Goal: Use online tool/utility: Utilize a website feature to perform a specific function

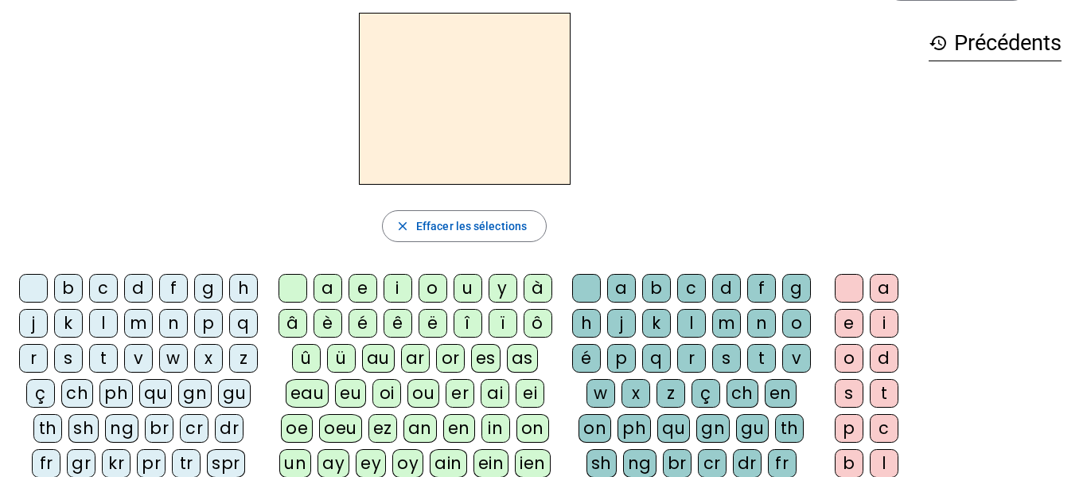
scroll to position [57, 0]
click at [188, 287] on div "f" at bounding box center [173, 289] width 29 height 29
click at [329, 285] on div "a" at bounding box center [328, 289] width 29 height 29
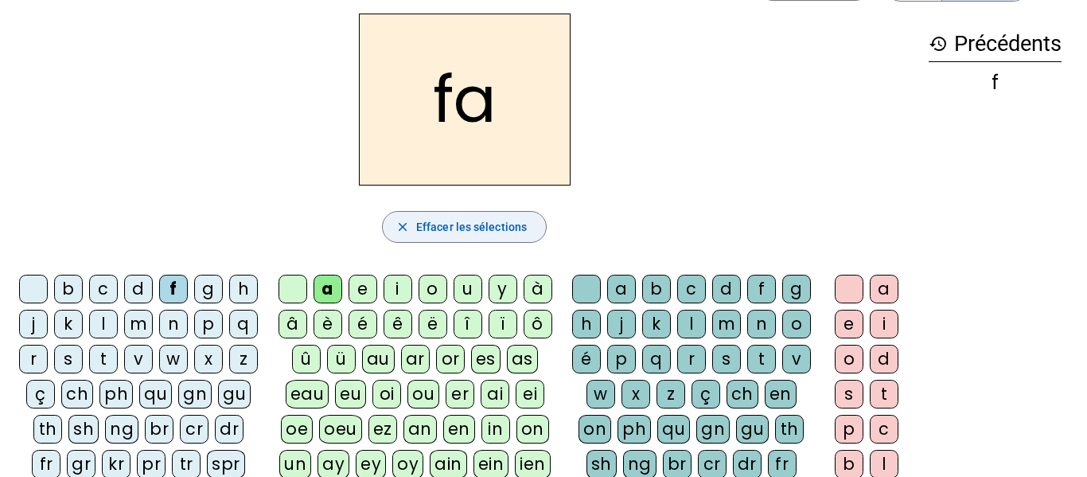
click at [451, 232] on span "Effacer les sélections" at bounding box center [471, 226] width 111 height 19
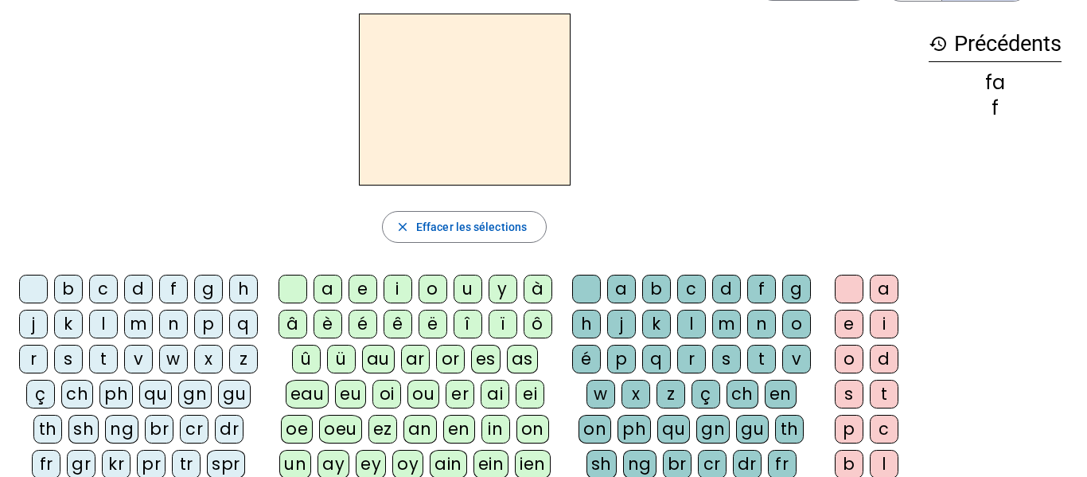
click at [182, 285] on div "f" at bounding box center [173, 289] width 29 height 29
click at [322, 287] on div "a" at bounding box center [328, 289] width 29 height 29
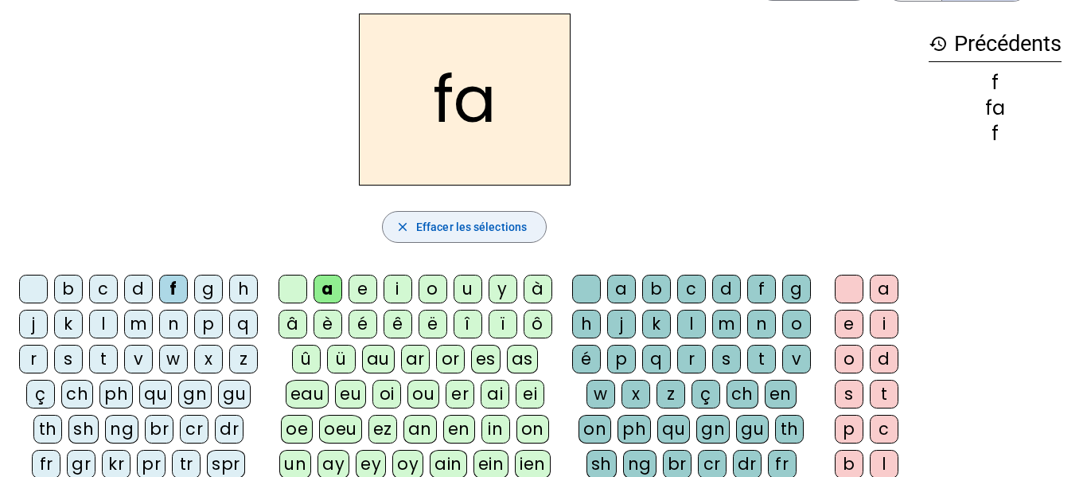
click at [470, 238] on span "button" at bounding box center [464, 227] width 163 height 38
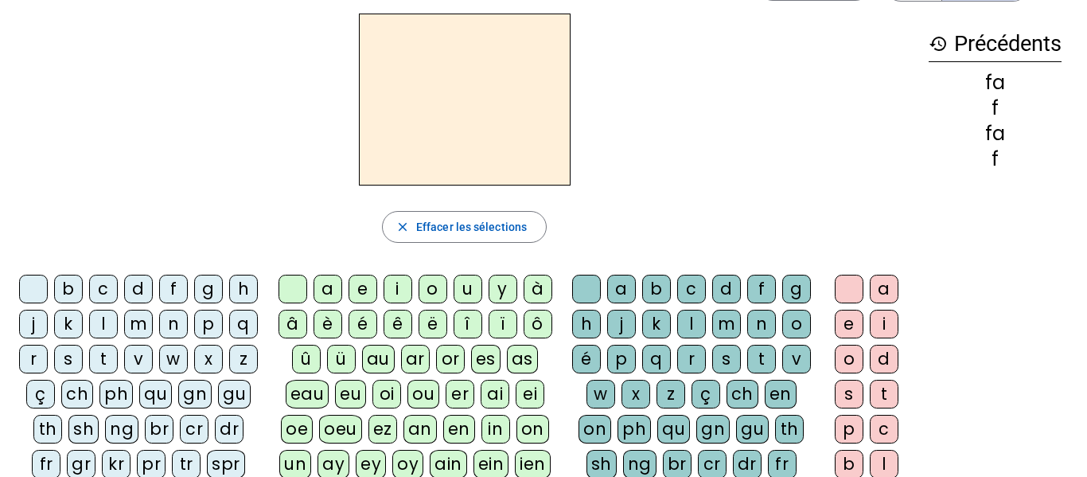
click at [188, 292] on div "f" at bounding box center [173, 289] width 29 height 29
click at [322, 289] on div "a" at bounding box center [328, 289] width 29 height 29
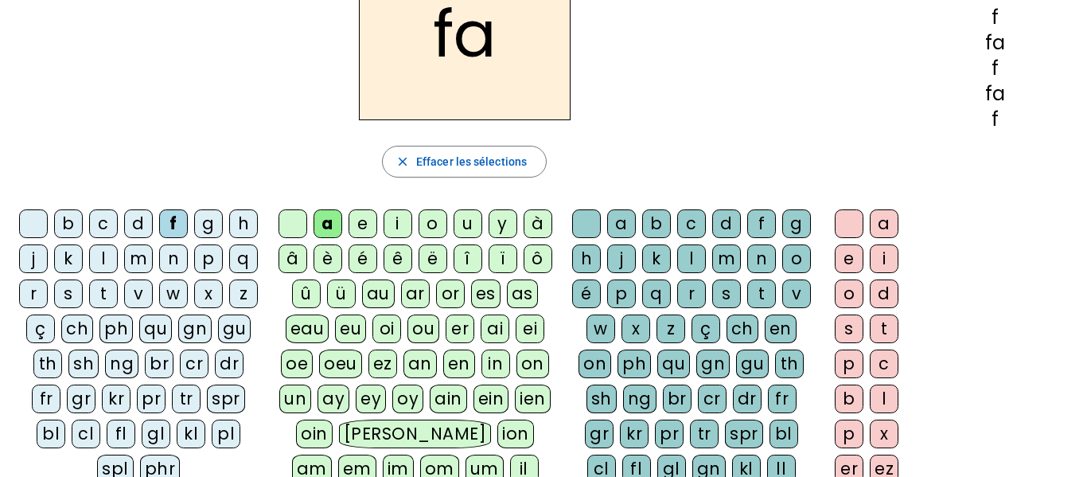
scroll to position [125, 0]
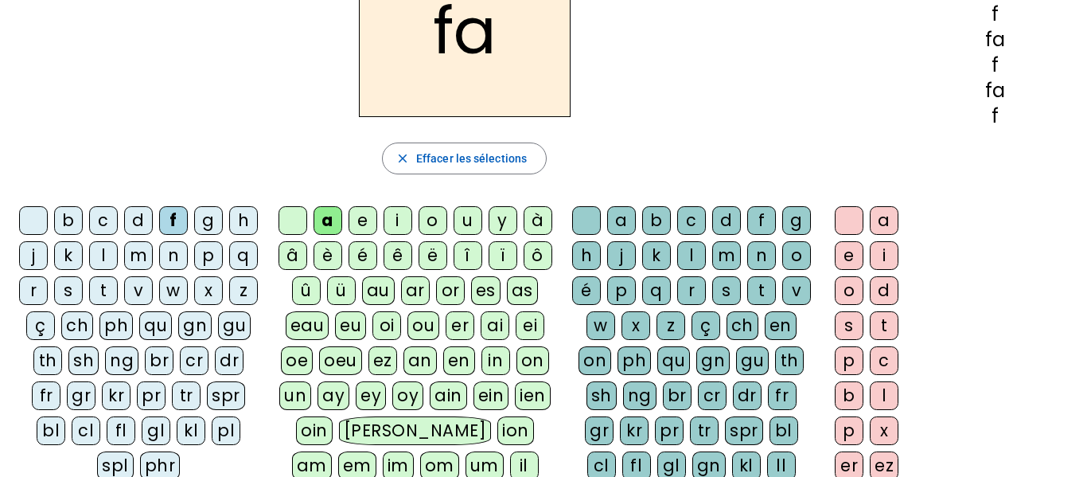
click at [747, 270] on div "n" at bounding box center [761, 255] width 29 height 29
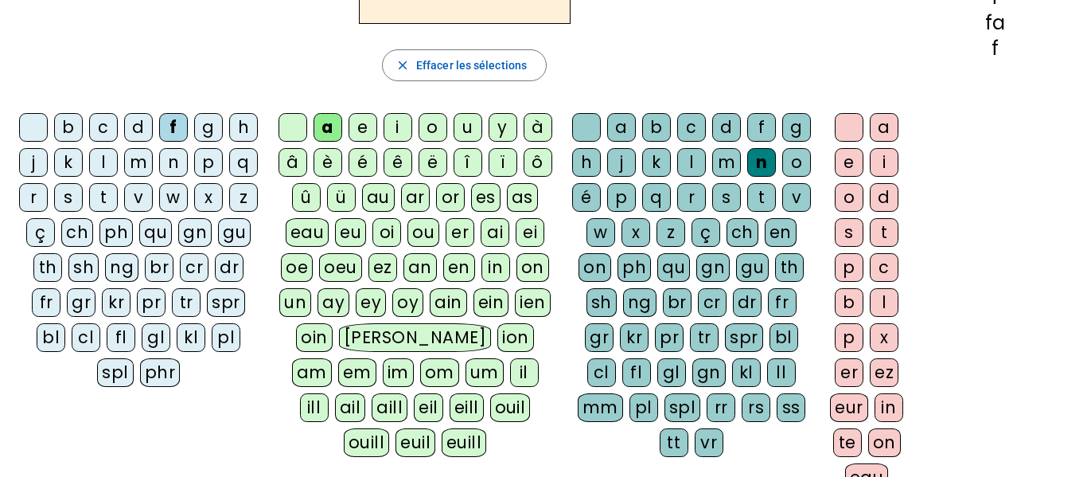
scroll to position [221, 0]
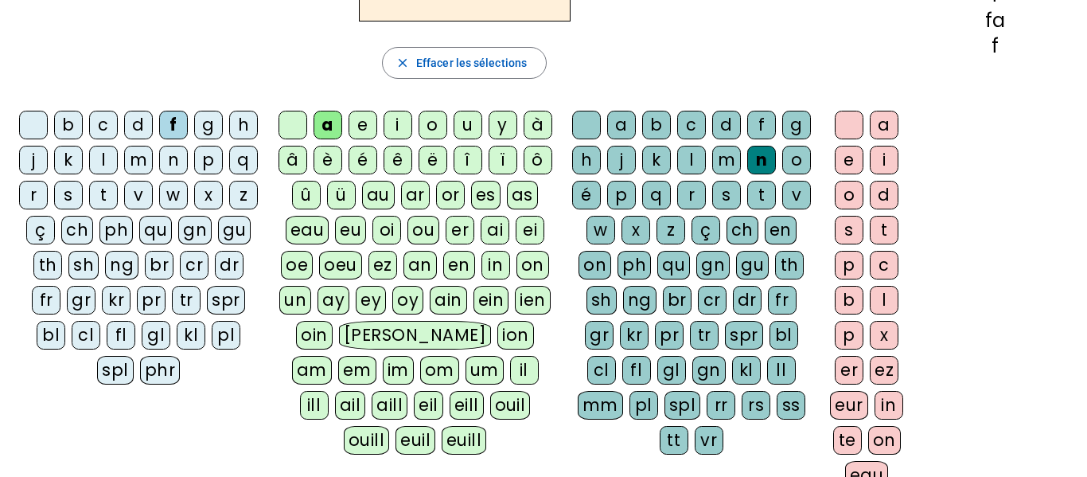
click at [849, 379] on div "er" at bounding box center [849, 370] width 29 height 29
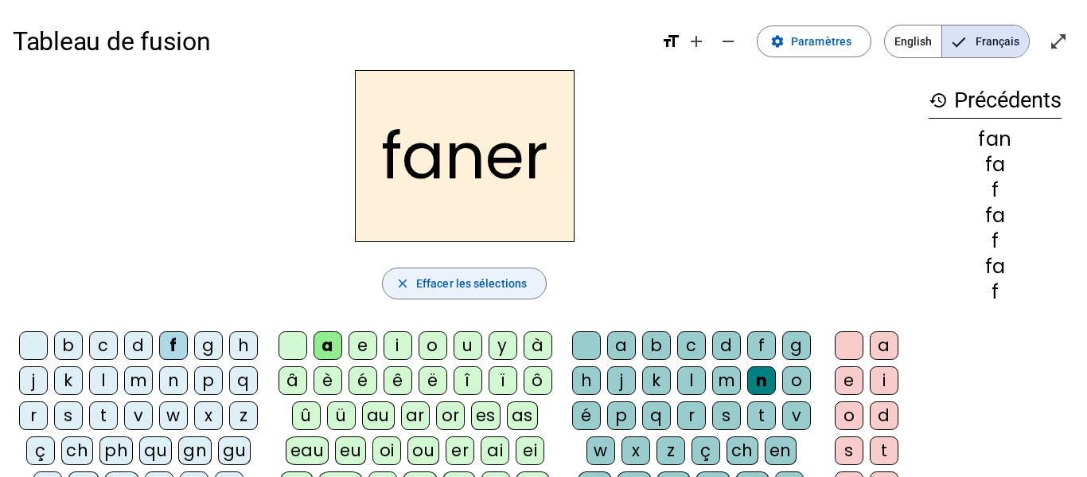
click at [455, 293] on span "button" at bounding box center [464, 283] width 163 height 38
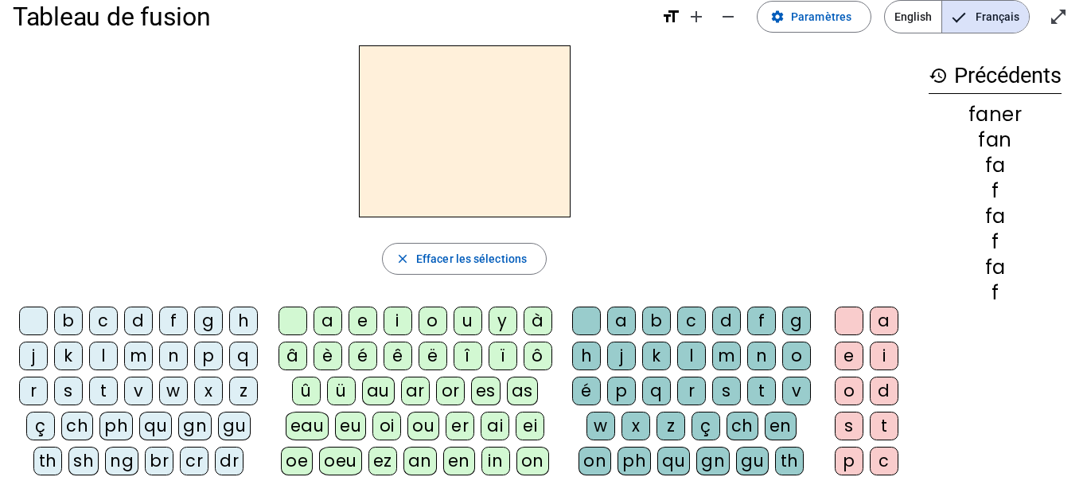
scroll to position [26, 0]
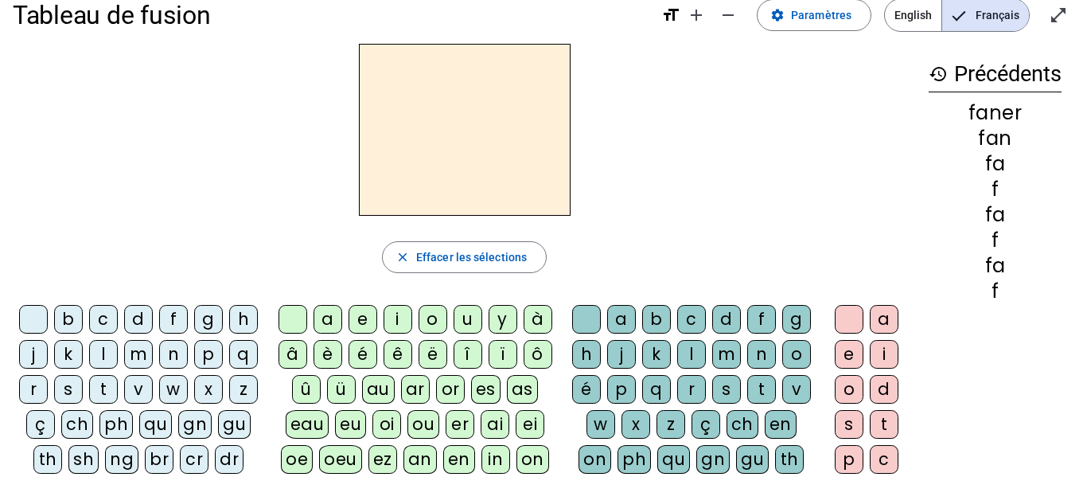
click at [194, 369] on div "p" at bounding box center [208, 354] width 29 height 29
click at [324, 319] on div "a" at bounding box center [328, 319] width 29 height 29
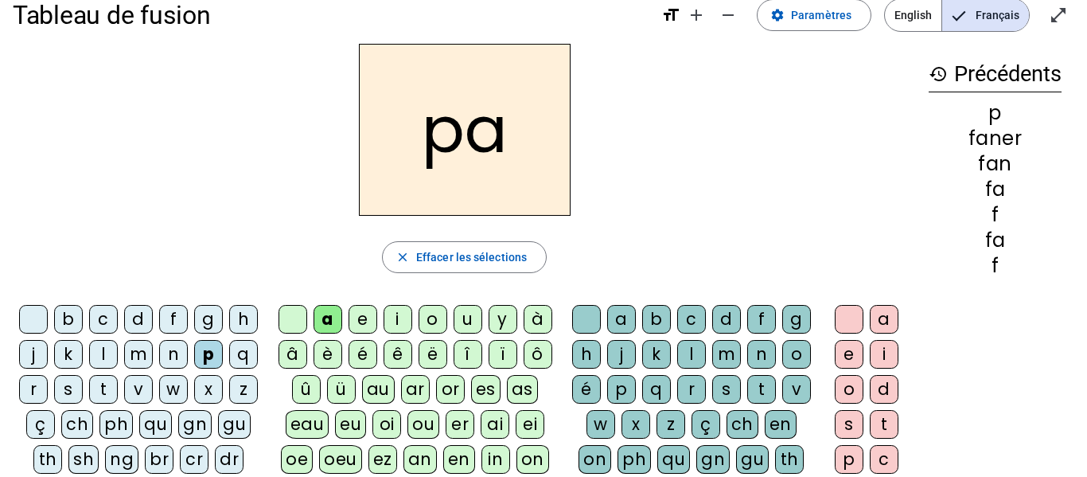
click at [747, 369] on div "n" at bounding box center [761, 354] width 29 height 29
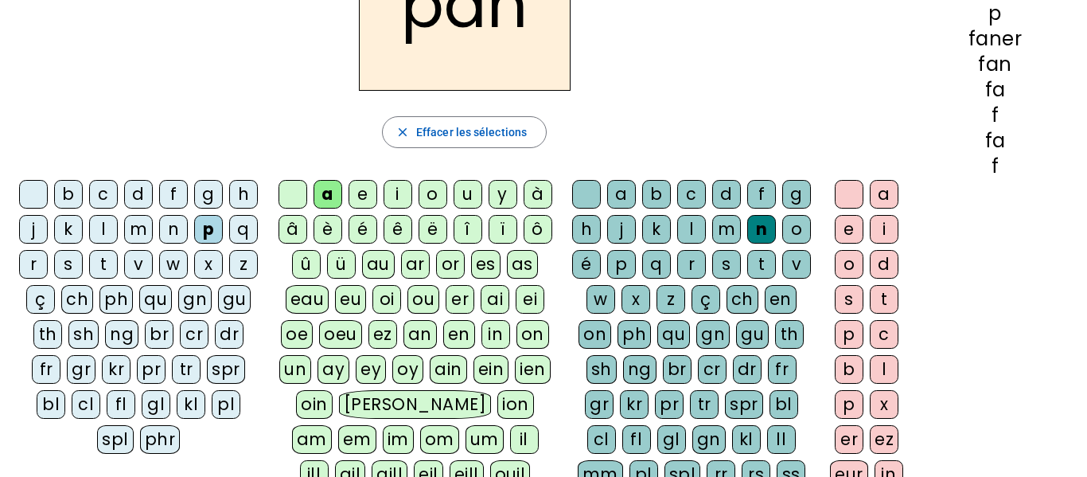
scroll to position [155, 0]
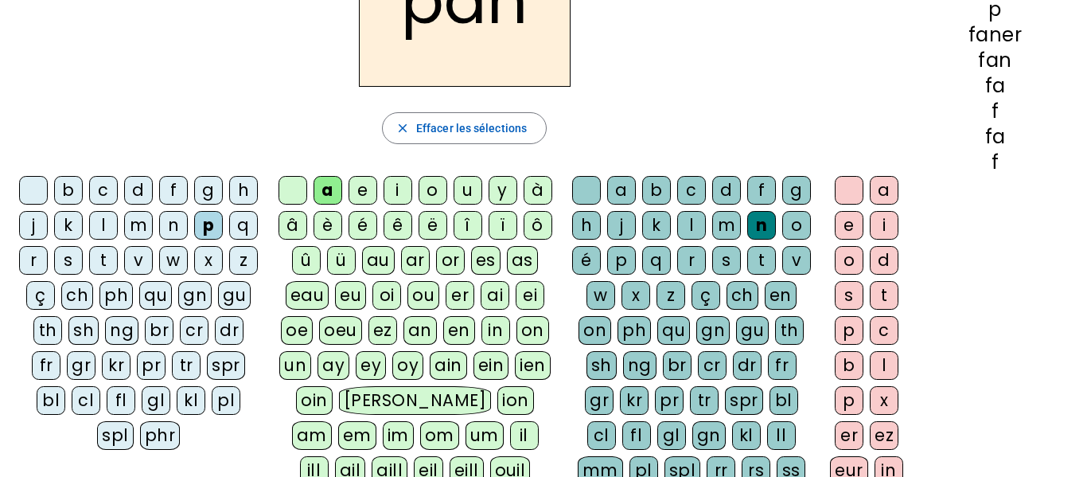
click at [845, 427] on div "er" at bounding box center [849, 435] width 29 height 29
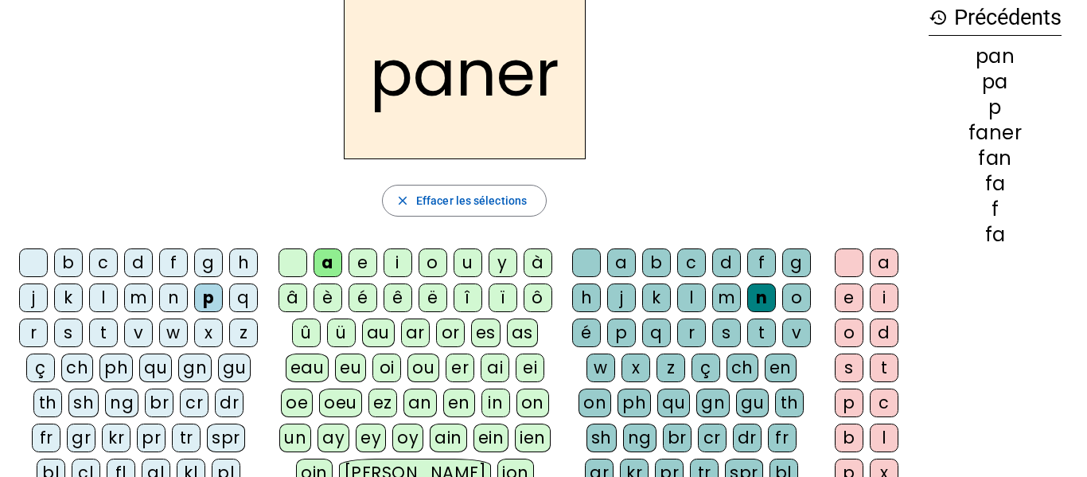
scroll to position [59, 0]
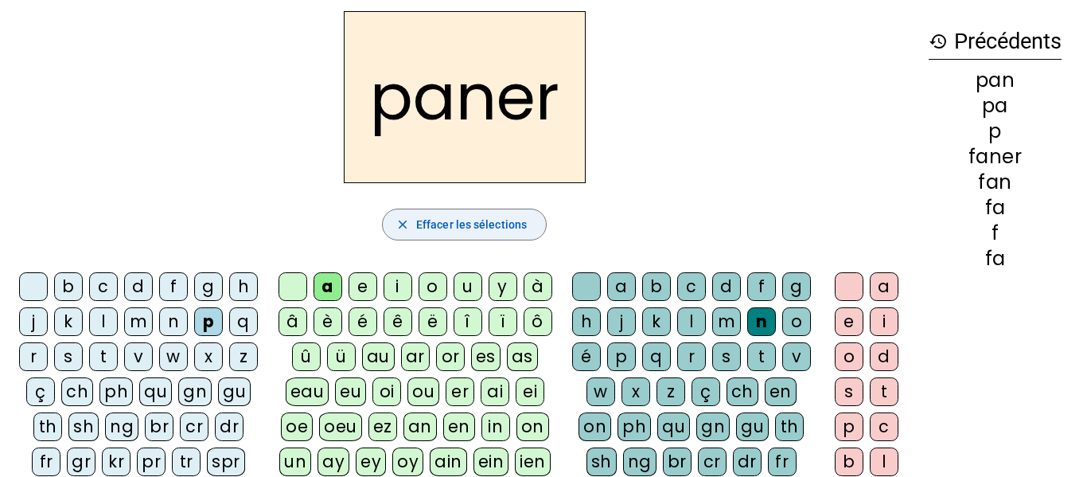
click at [493, 241] on span "button" at bounding box center [464, 224] width 163 height 38
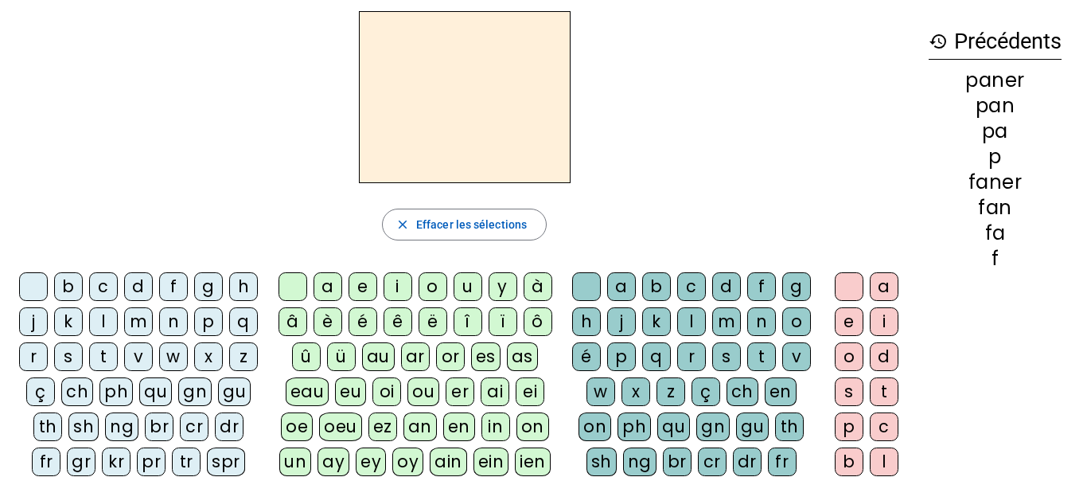
click at [194, 336] on div "p" at bounding box center [208, 321] width 29 height 29
click at [325, 288] on div "a" at bounding box center [328, 286] width 29 height 29
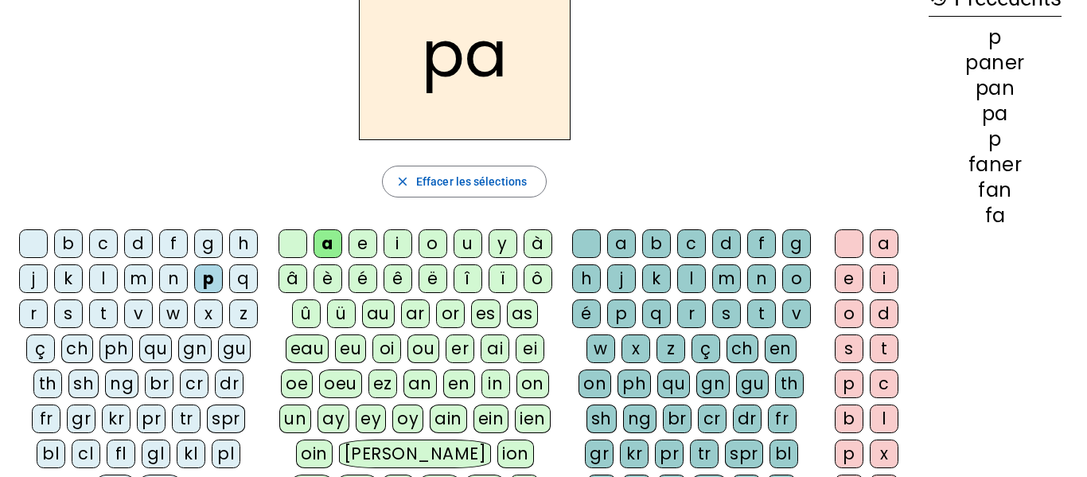
scroll to position [105, 0]
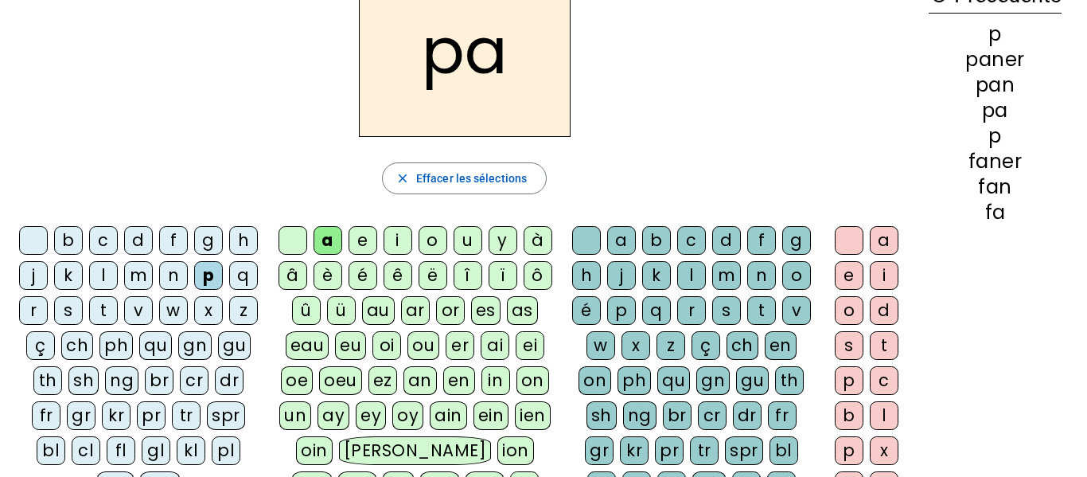
click at [747, 290] on div "n" at bounding box center [761, 275] width 29 height 29
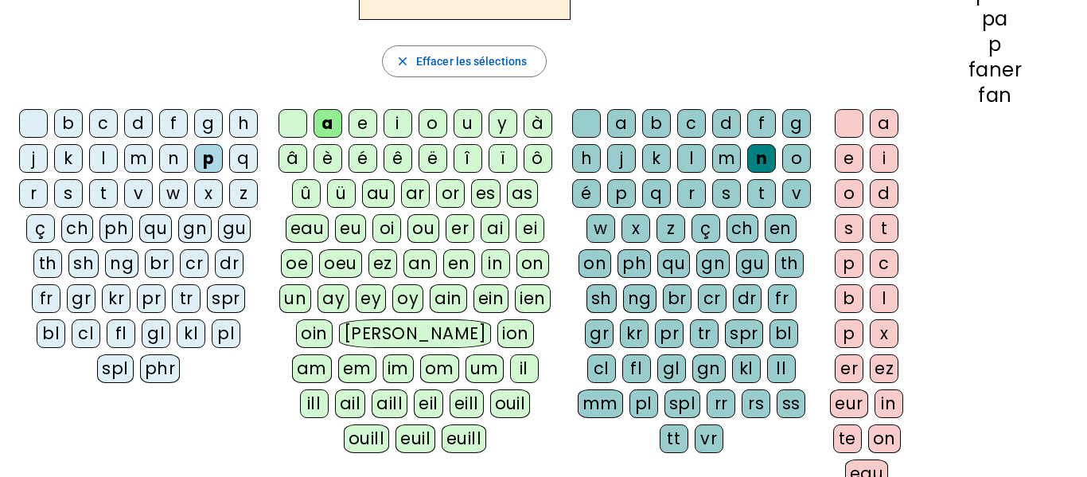
scroll to position [230, 0]
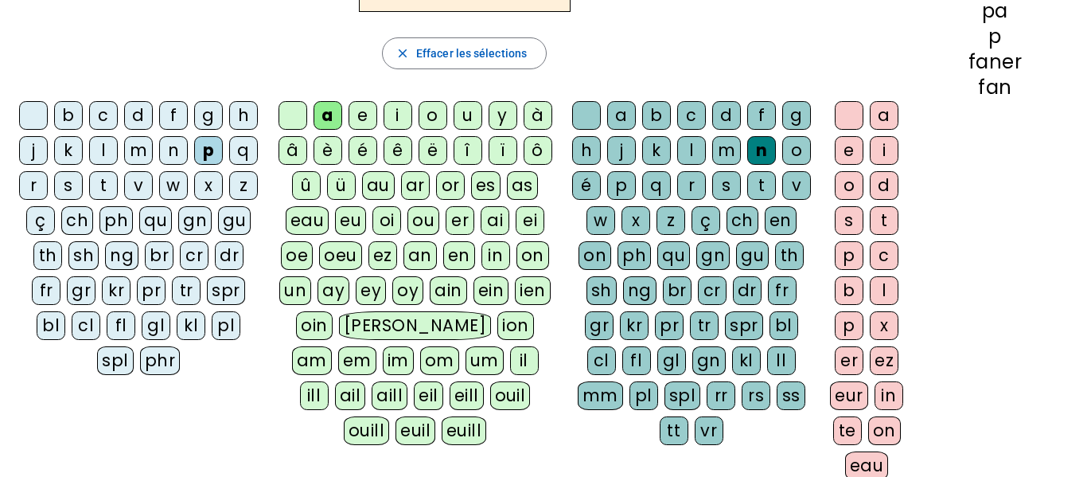
click at [849, 354] on div "er" at bounding box center [849, 360] width 29 height 29
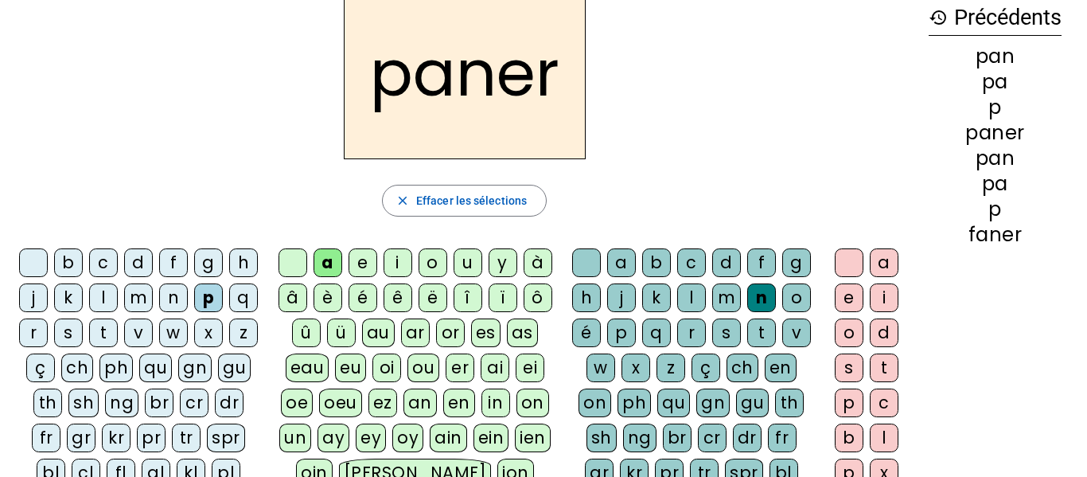
scroll to position [81, 0]
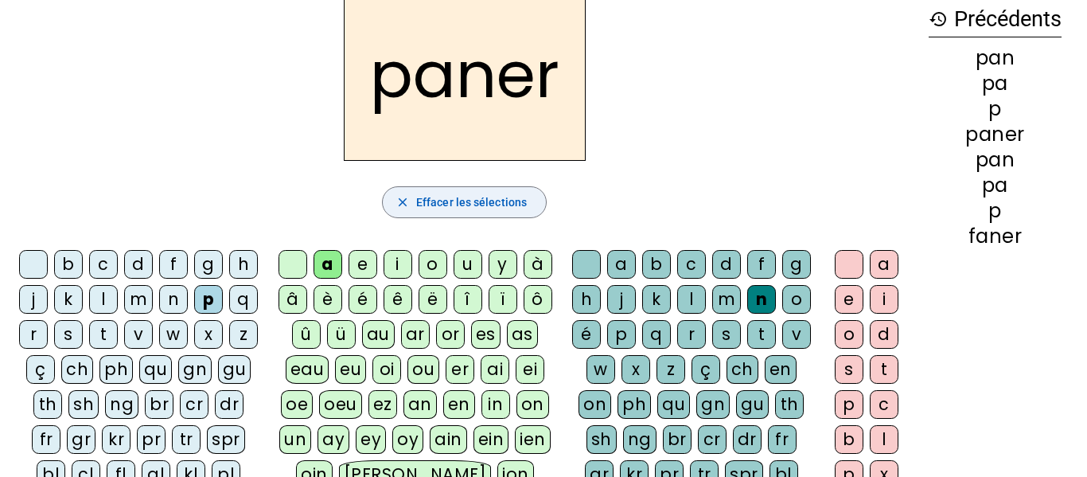
click at [470, 190] on span "button" at bounding box center [464, 202] width 163 height 38
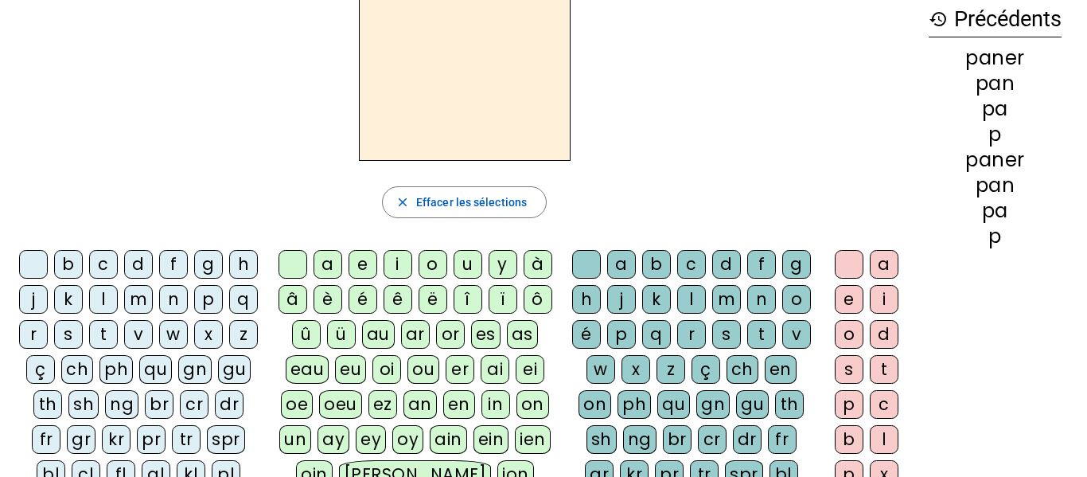
click at [83, 263] on div "b" at bounding box center [68, 264] width 29 height 29
click at [319, 270] on div "a" at bounding box center [328, 264] width 29 height 29
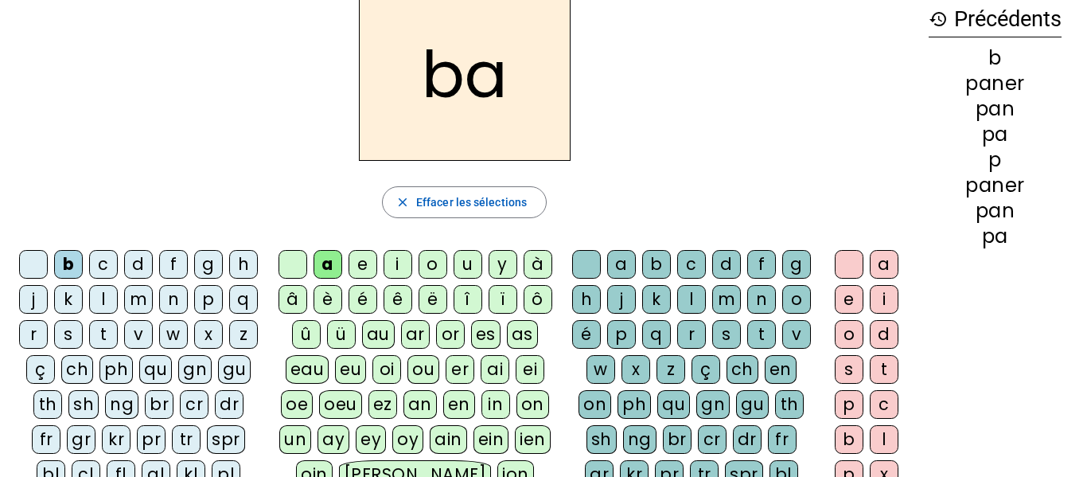
click at [783, 349] on div "v" at bounding box center [797, 334] width 29 height 29
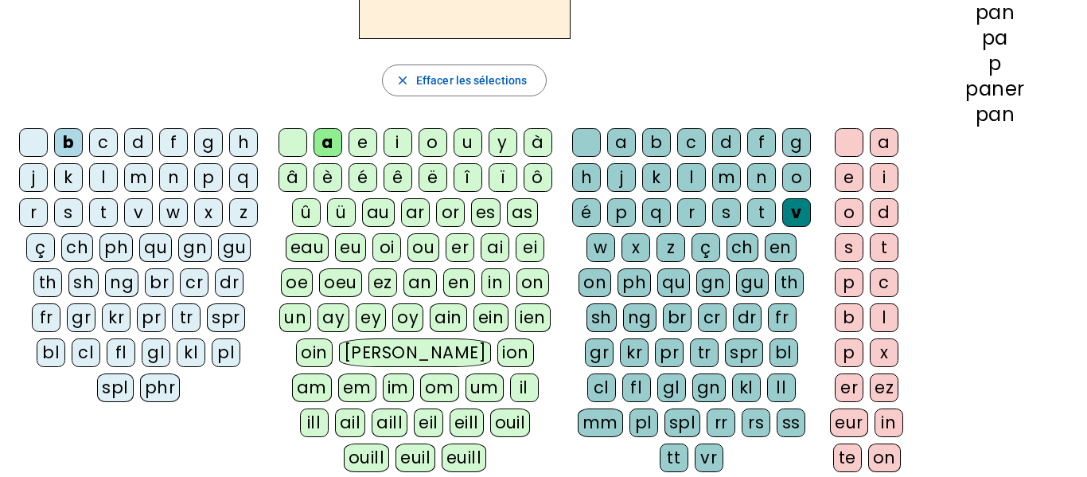
scroll to position [244, 0]
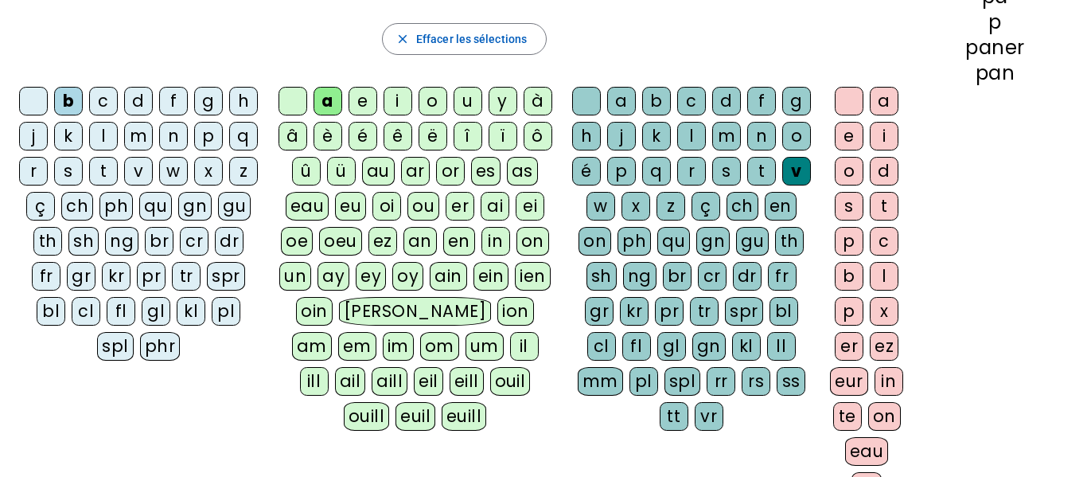
click at [839, 353] on div "er" at bounding box center [849, 346] width 29 height 29
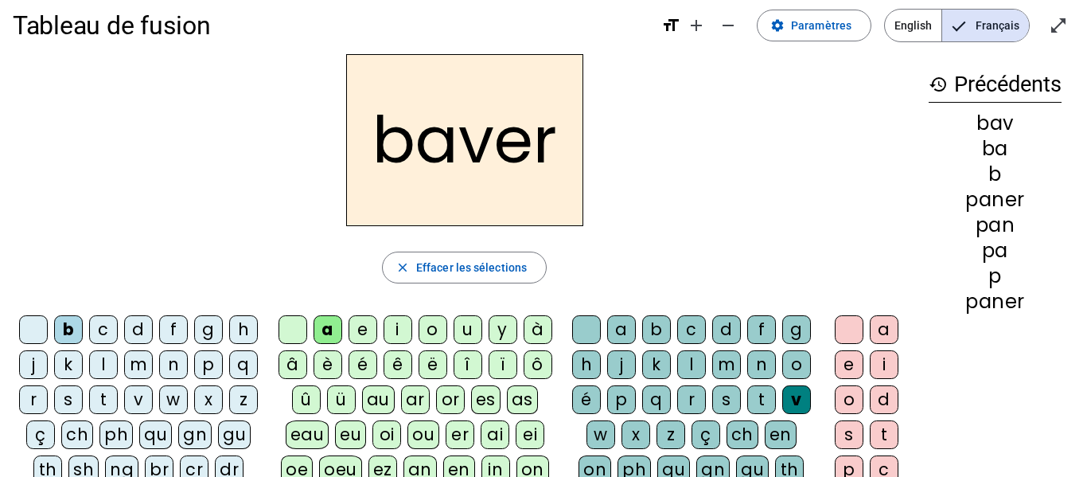
scroll to position [0, 0]
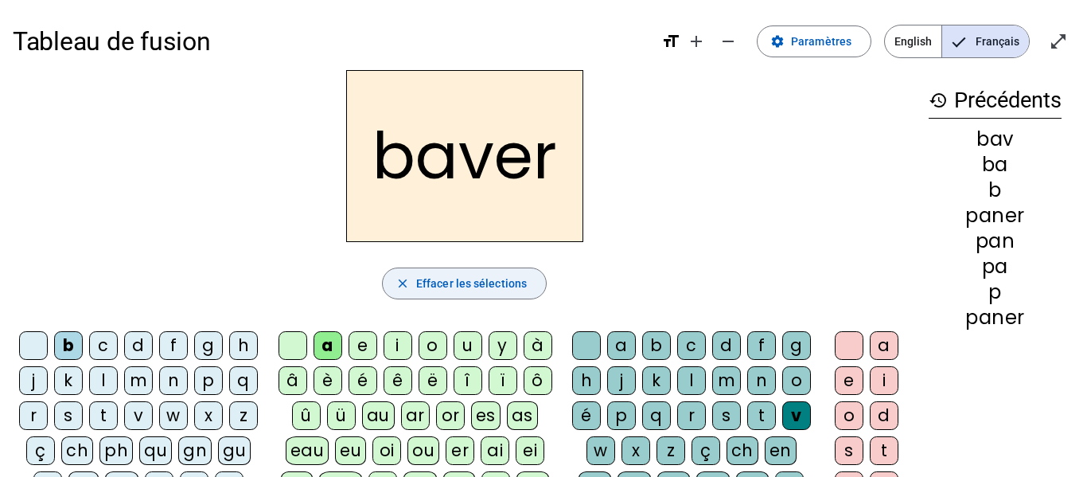
click at [470, 282] on span "Effacer les sélections" at bounding box center [471, 283] width 111 height 19
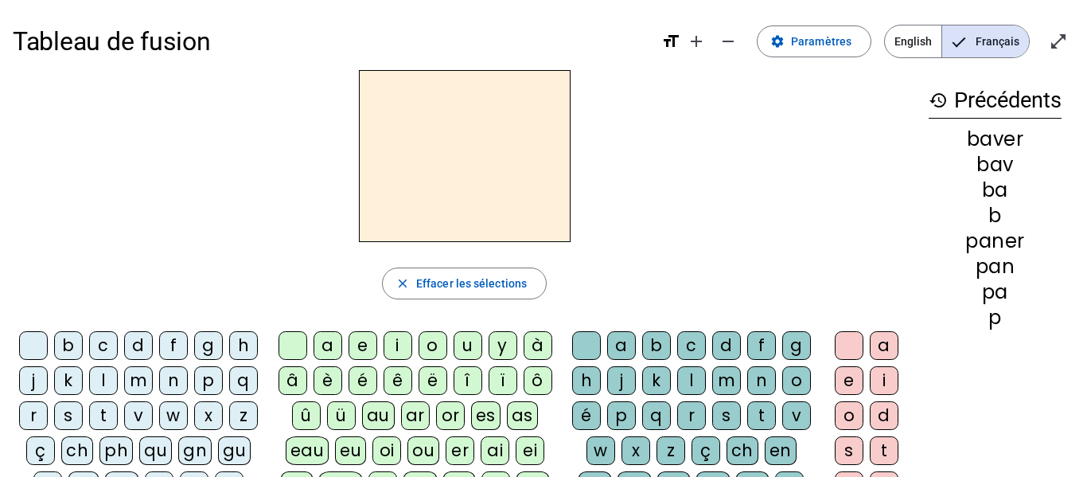
click at [118, 387] on div "l" at bounding box center [103, 380] width 29 height 29
click at [479, 295] on span "button" at bounding box center [464, 283] width 163 height 38
click at [118, 377] on div "l" at bounding box center [103, 380] width 29 height 29
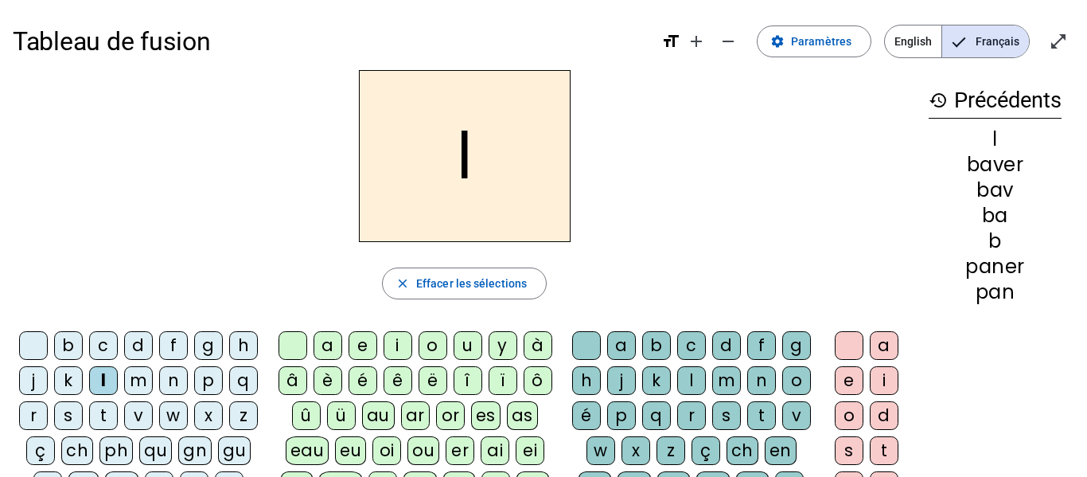
click at [330, 345] on div "a" at bounding box center [328, 345] width 29 height 29
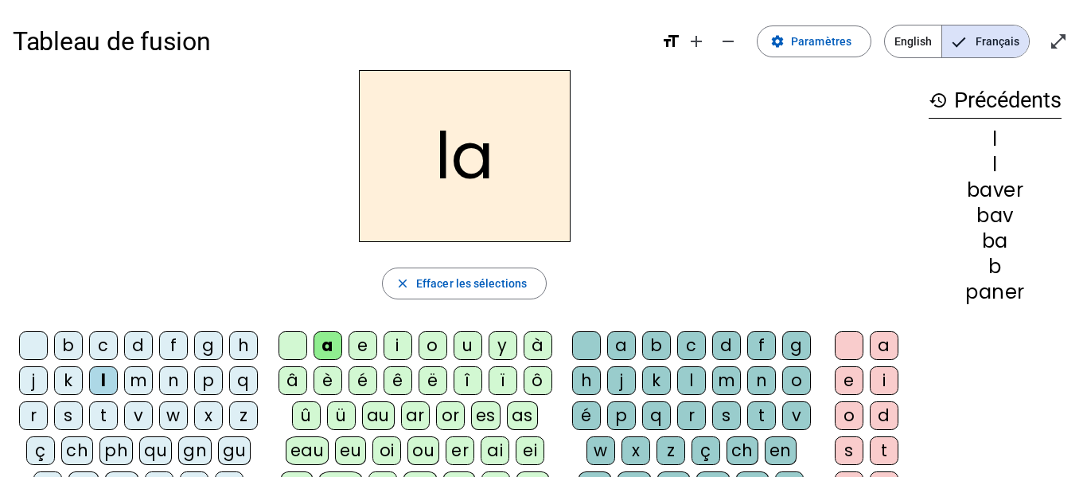
click at [783, 430] on div "v" at bounding box center [797, 415] width 29 height 29
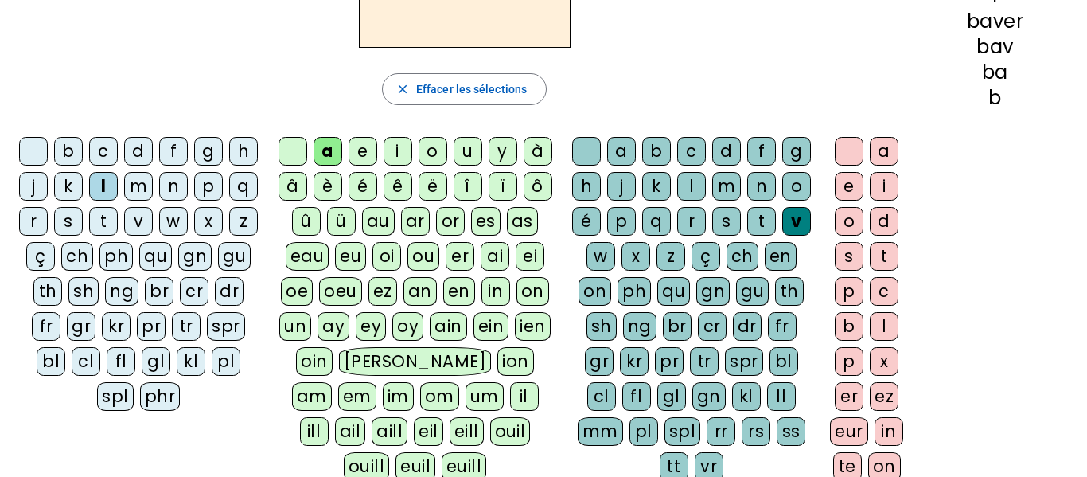
scroll to position [201, 0]
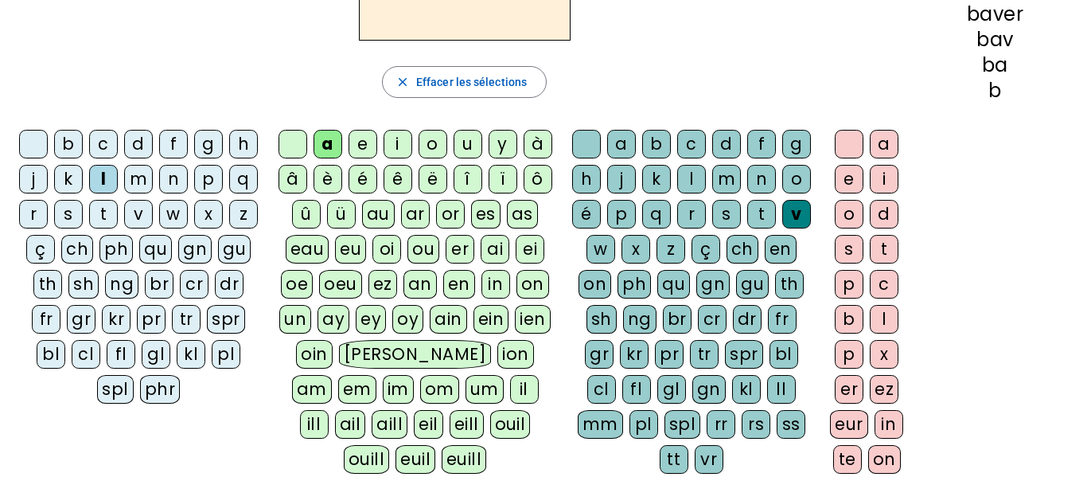
click at [845, 393] on div "er" at bounding box center [849, 389] width 29 height 29
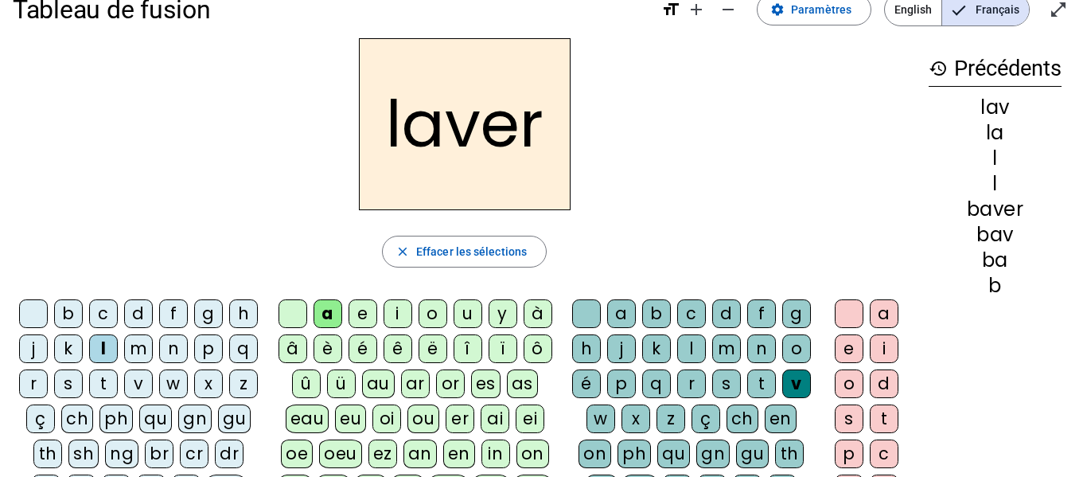
scroll to position [0, 0]
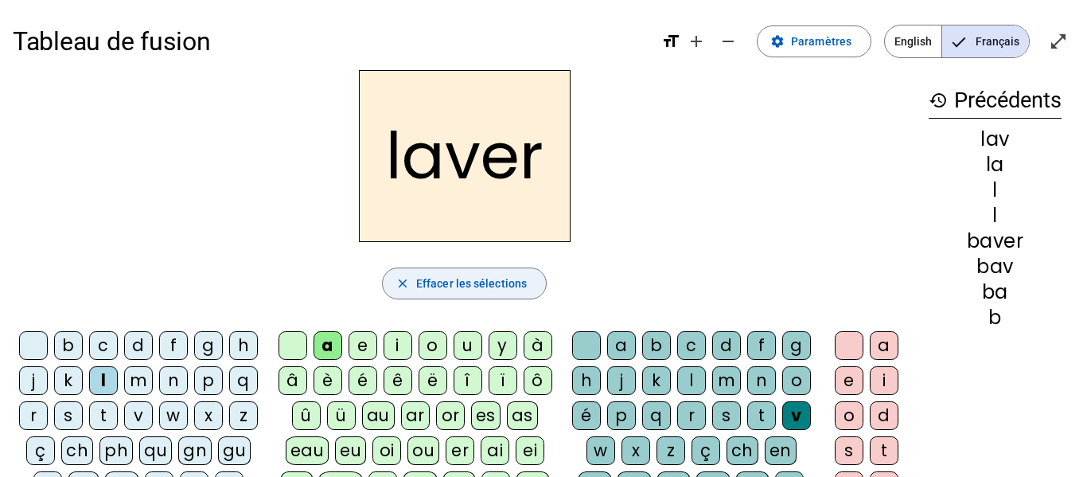
click at [506, 268] on span "button" at bounding box center [464, 283] width 163 height 38
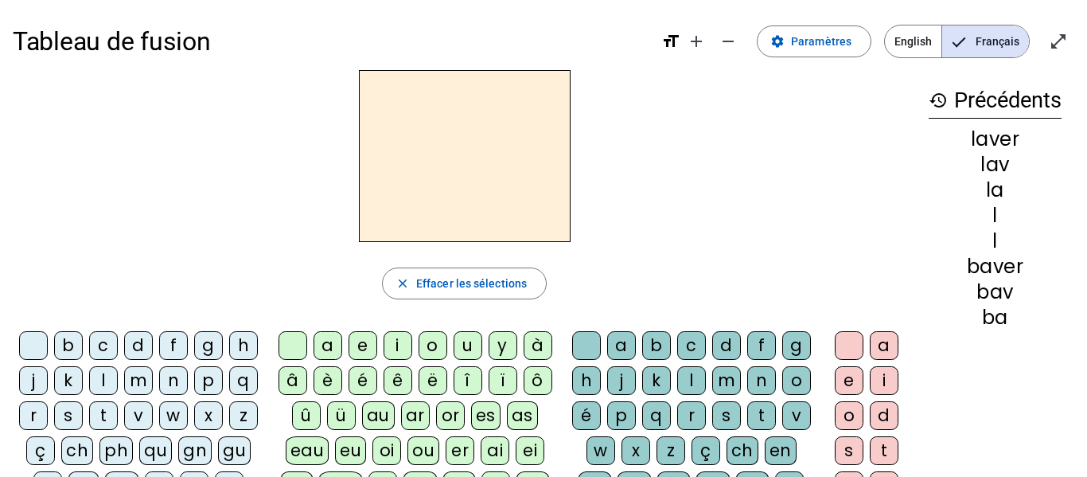
click at [118, 392] on div "l" at bounding box center [103, 380] width 29 height 29
click at [323, 340] on div "a" at bounding box center [328, 345] width 29 height 29
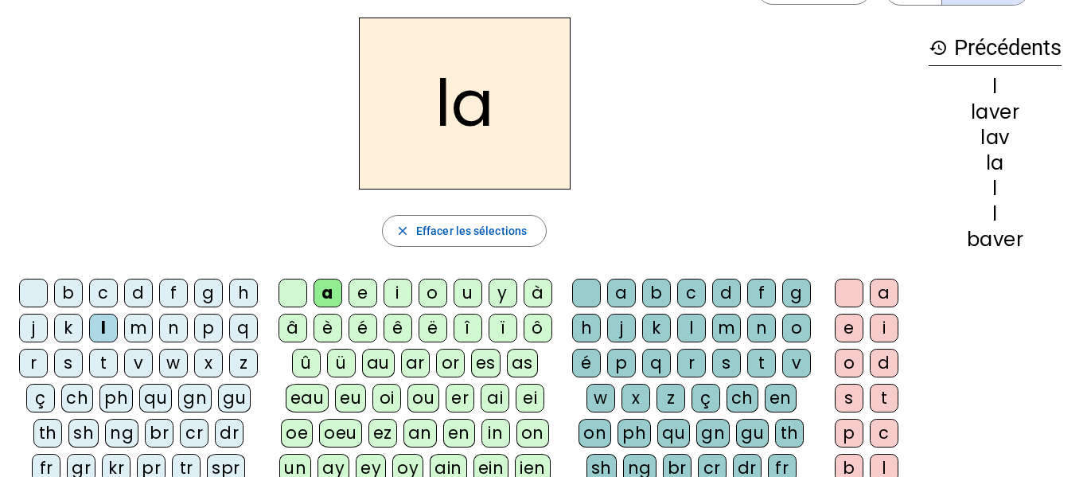
scroll to position [52, 0]
click at [697, 297] on div "c" at bounding box center [691, 293] width 29 height 29
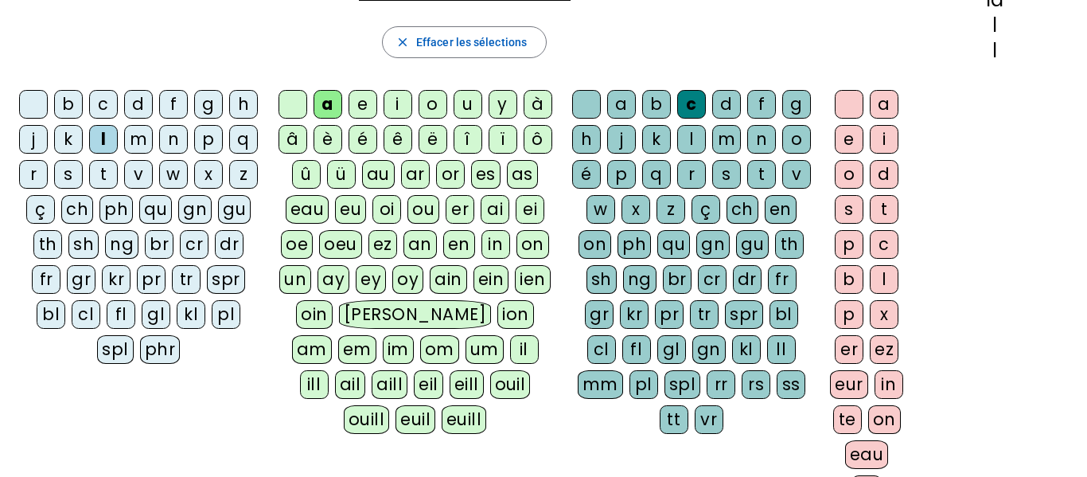
scroll to position [245, 0]
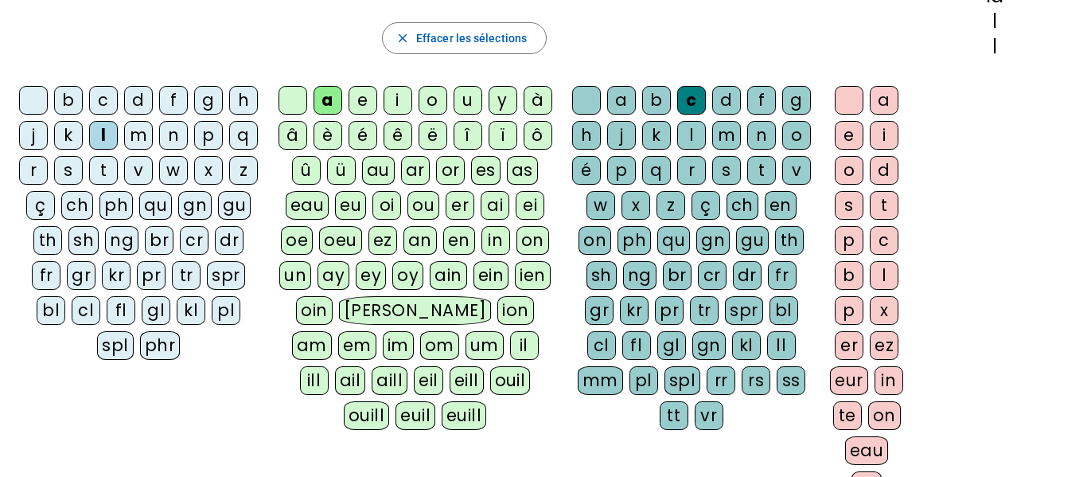
click at [835, 351] on div "er" at bounding box center [849, 345] width 29 height 29
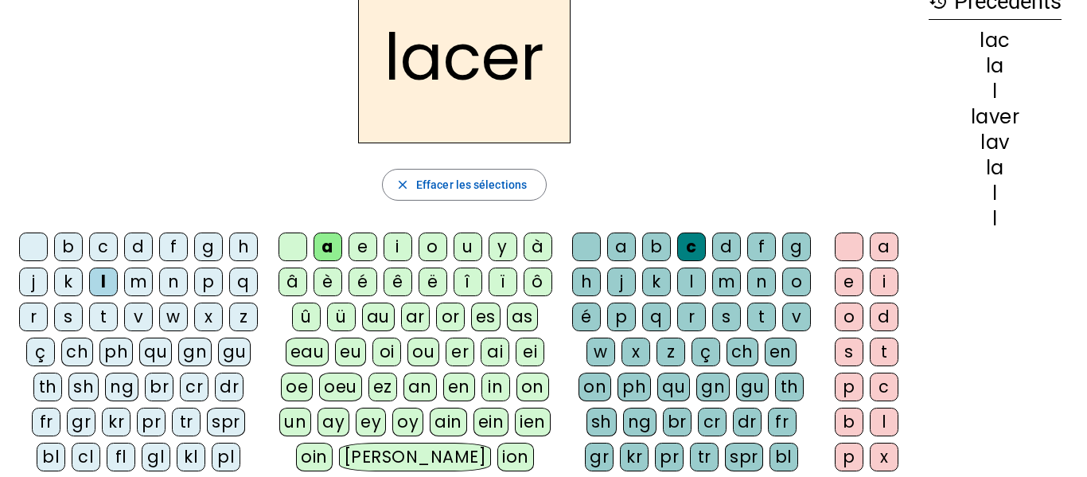
scroll to position [98, 0]
click at [461, 176] on span "Effacer les sélections" at bounding box center [471, 185] width 111 height 19
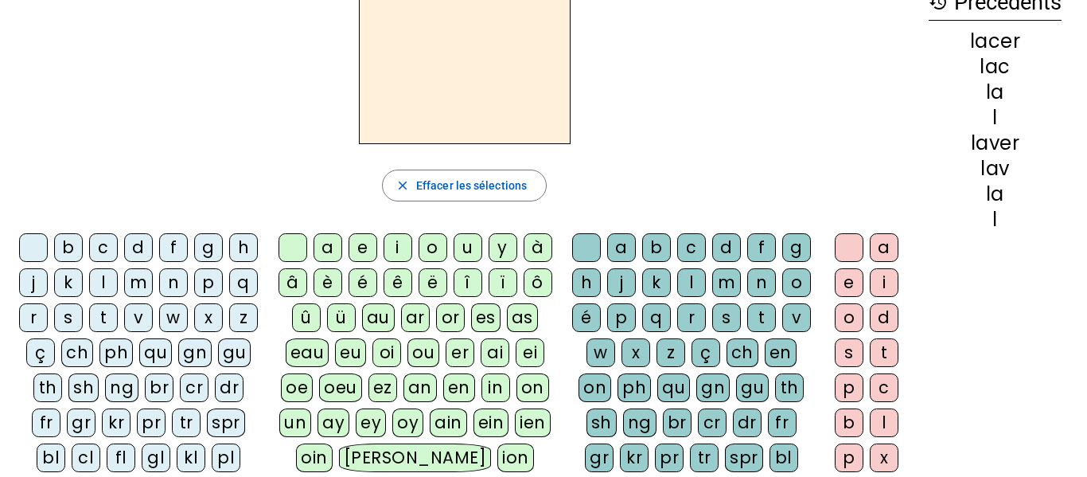
click at [83, 285] on div "k" at bounding box center [68, 282] width 29 height 29
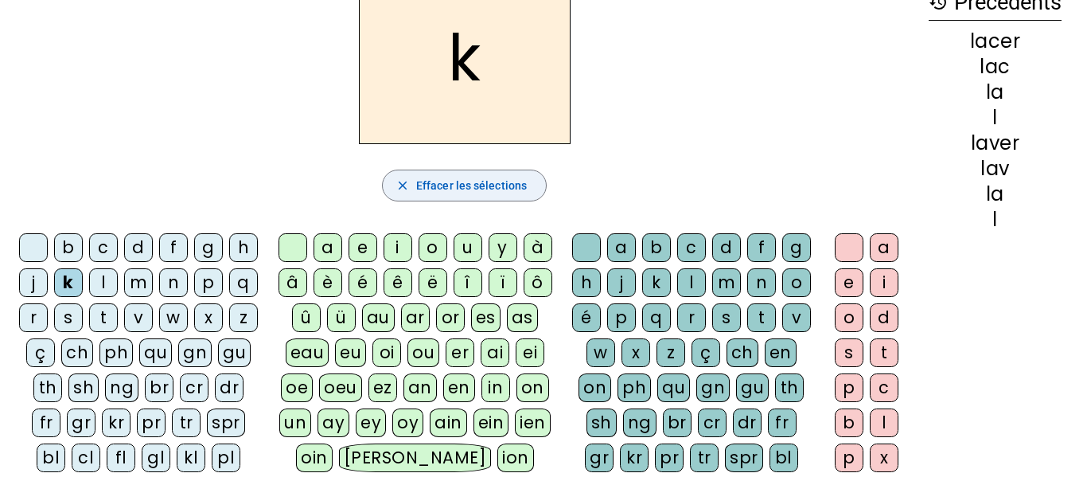
click at [482, 191] on span "Effacer les sélections" at bounding box center [471, 185] width 111 height 19
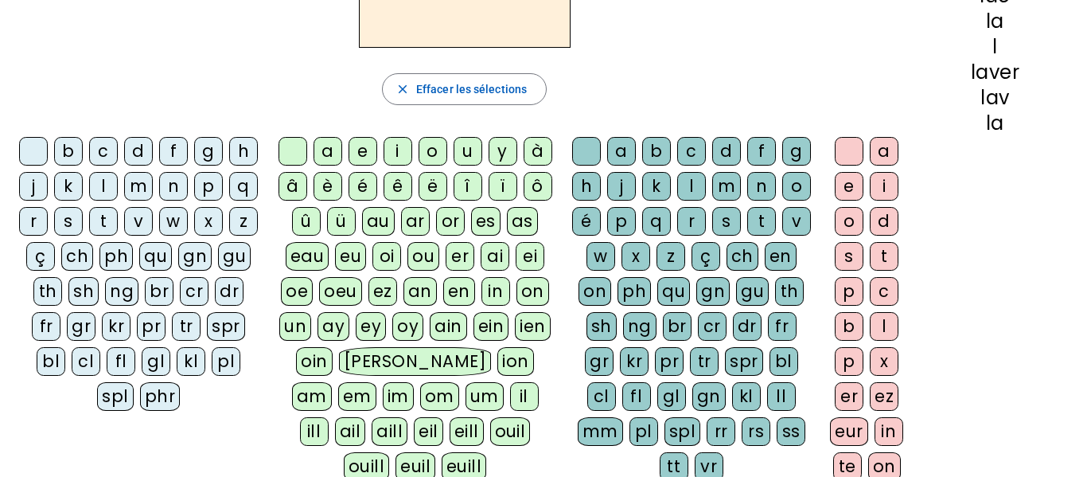
scroll to position [203, 0]
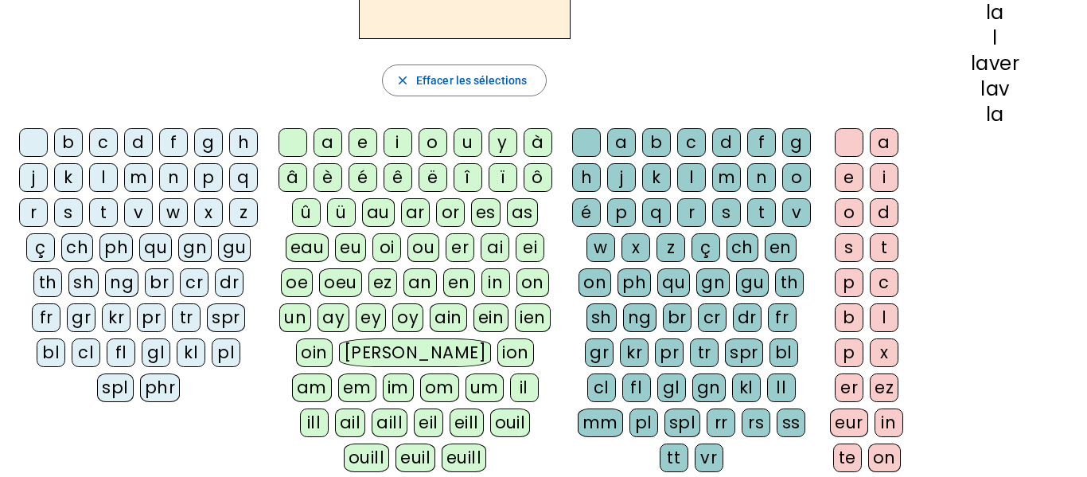
click at [212, 367] on div "pl" at bounding box center [226, 352] width 29 height 29
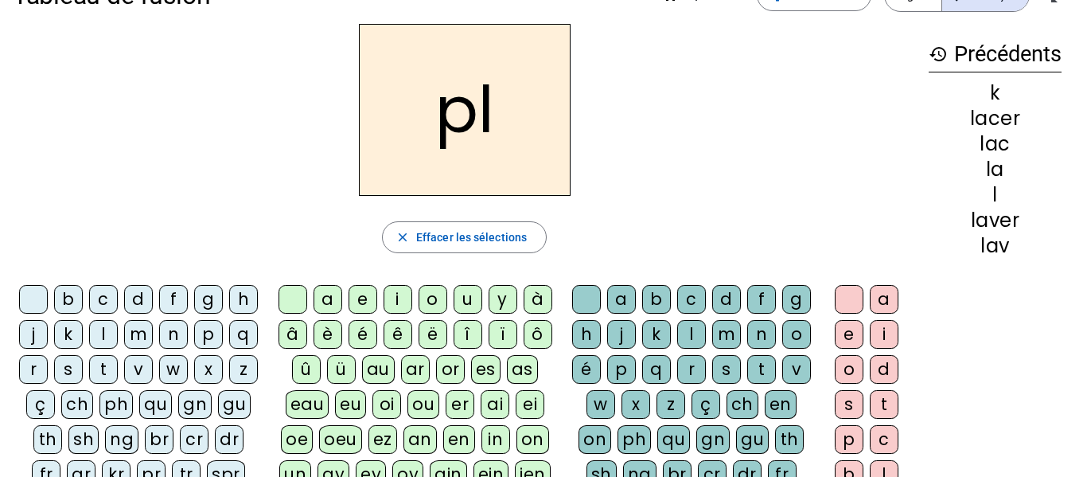
scroll to position [45, 0]
click at [334, 299] on div "a" at bounding box center [328, 300] width 29 height 29
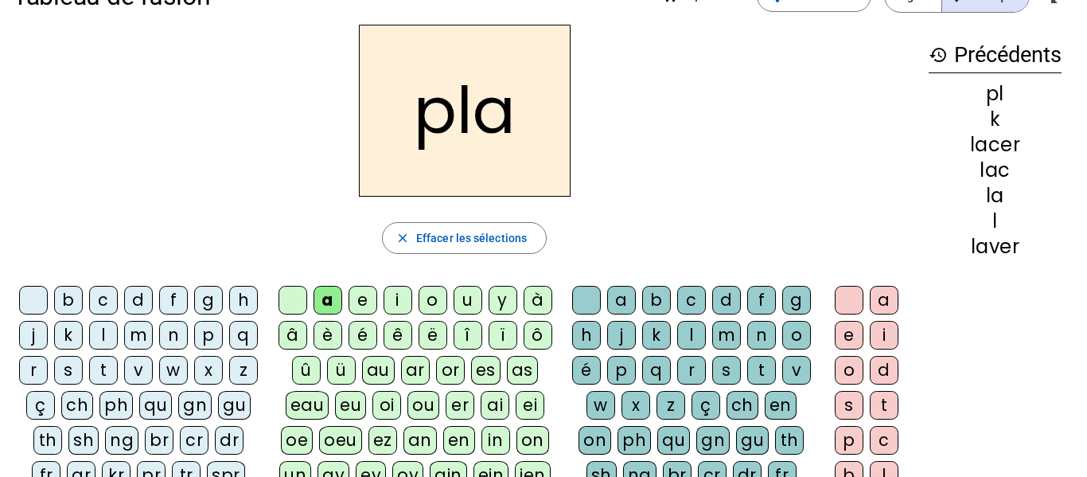
click at [701, 297] on div "c" at bounding box center [691, 300] width 29 height 29
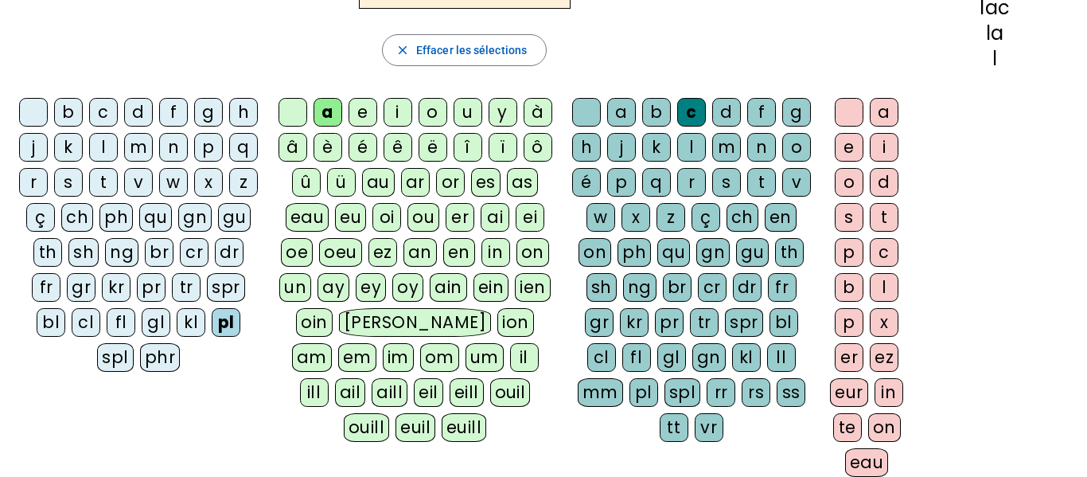
scroll to position [240, 0]
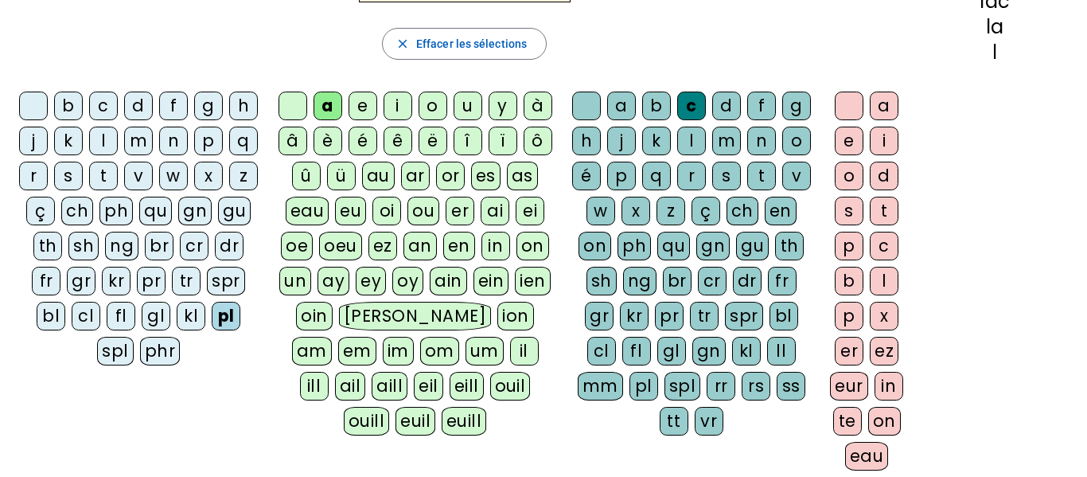
click at [837, 352] on div "er" at bounding box center [849, 351] width 29 height 29
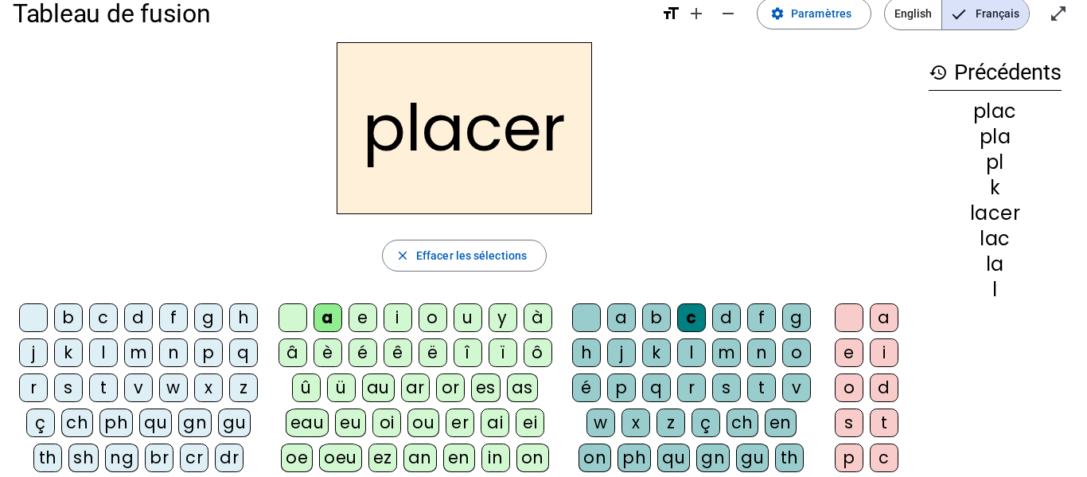
scroll to position [0, 0]
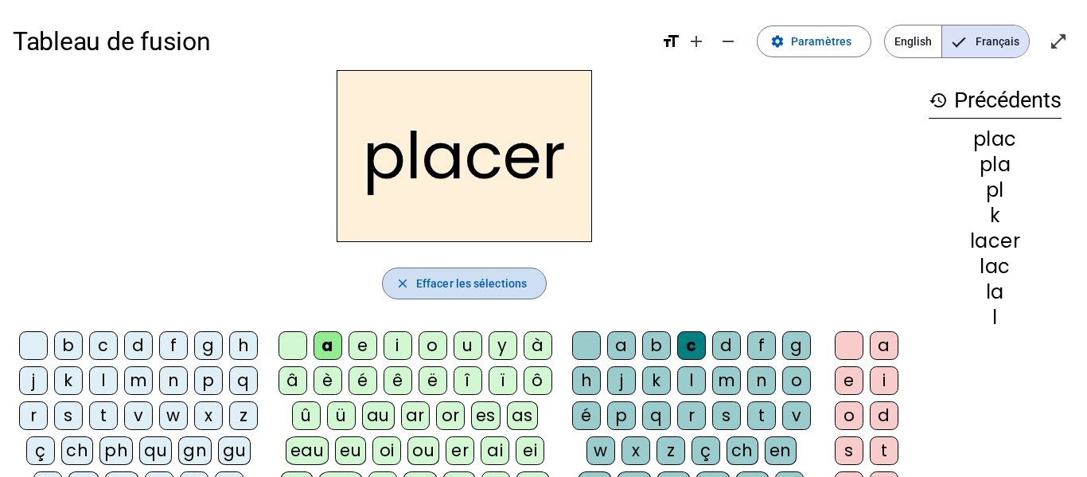
click at [414, 279] on span "button" at bounding box center [464, 283] width 163 height 38
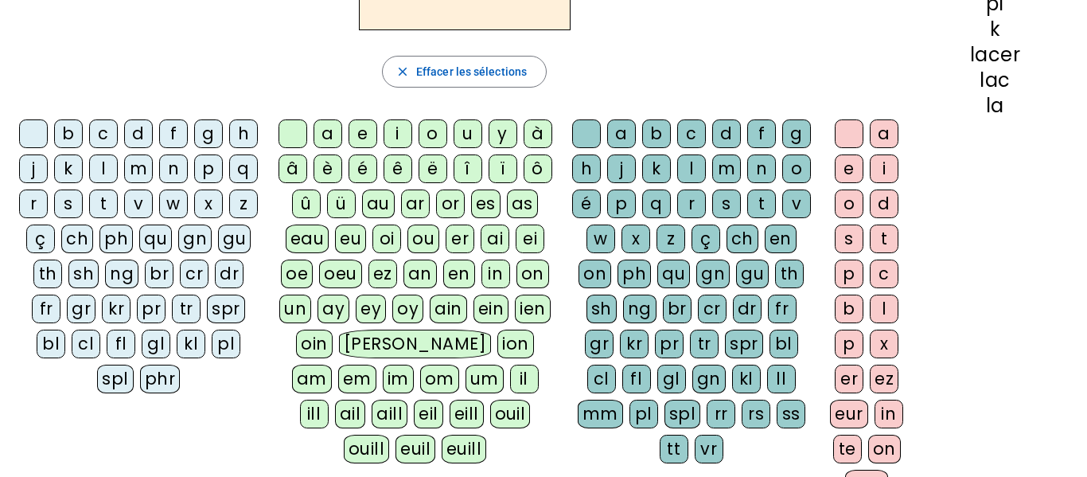
scroll to position [215, 0]
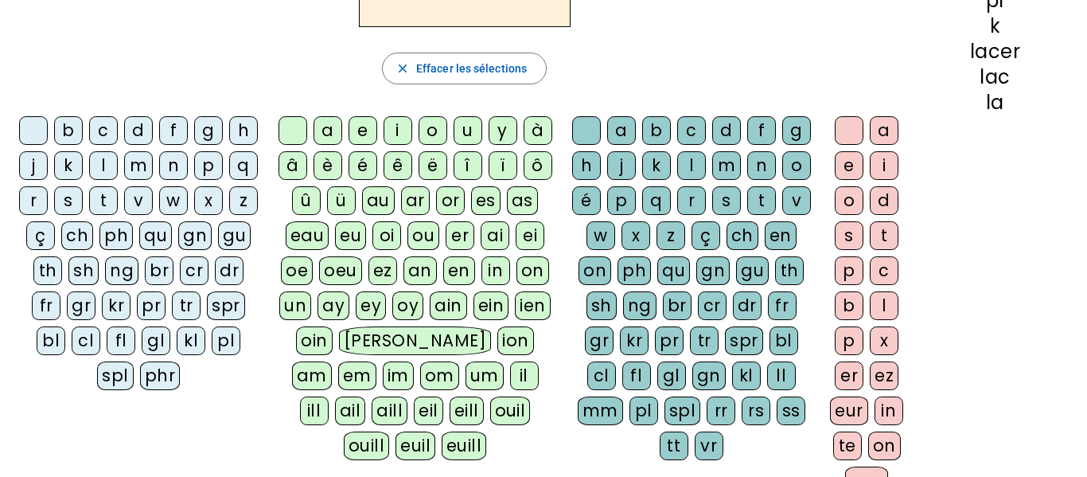
click at [142, 355] on div "gl" at bounding box center [156, 340] width 29 height 29
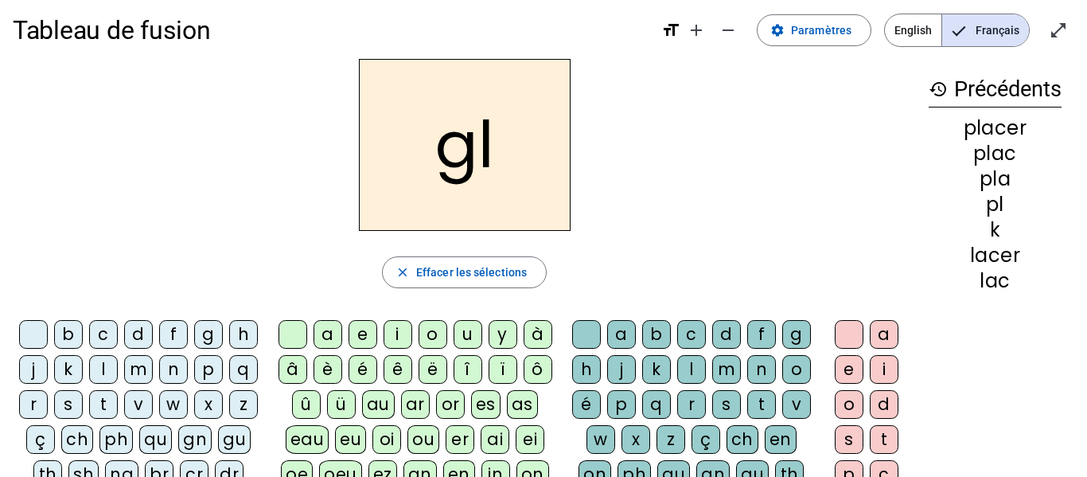
scroll to position [0, 0]
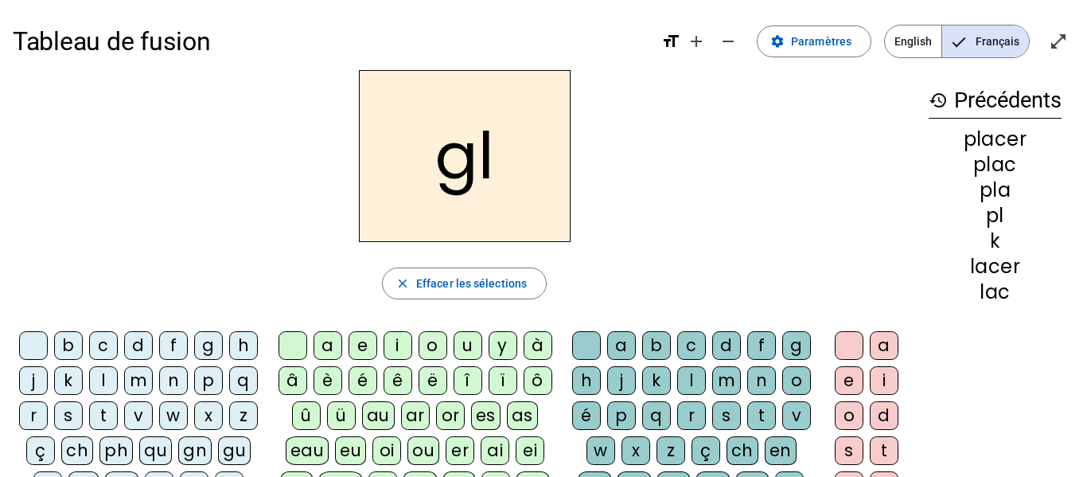
click at [320, 349] on div "a" at bounding box center [328, 345] width 29 height 29
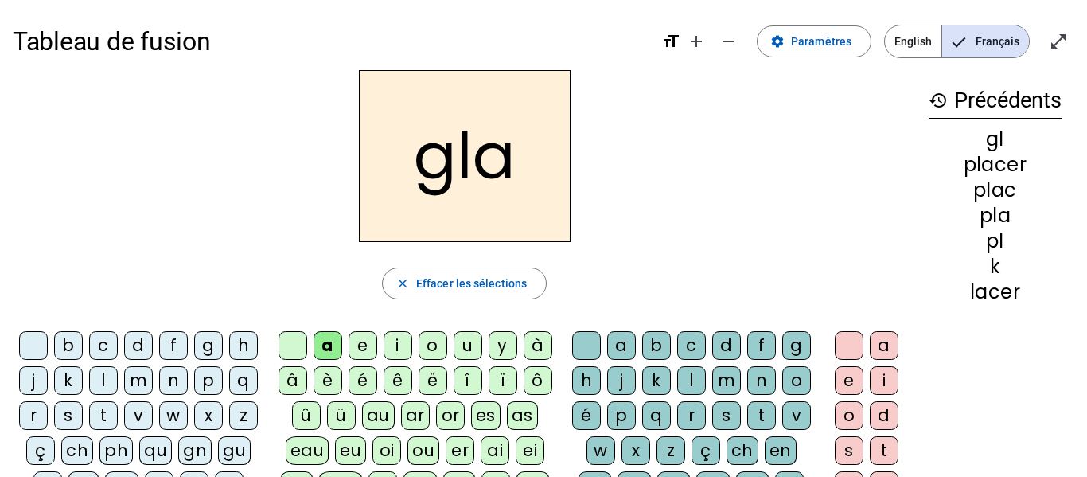
click at [706, 338] on div "c" at bounding box center [691, 345] width 29 height 29
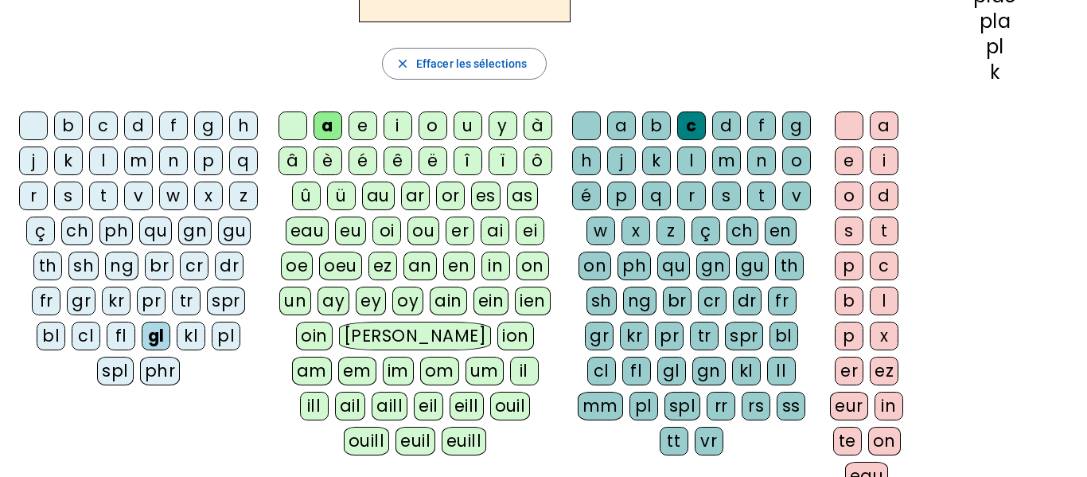
scroll to position [221, 0]
click at [845, 366] on div "er" at bounding box center [849, 370] width 29 height 29
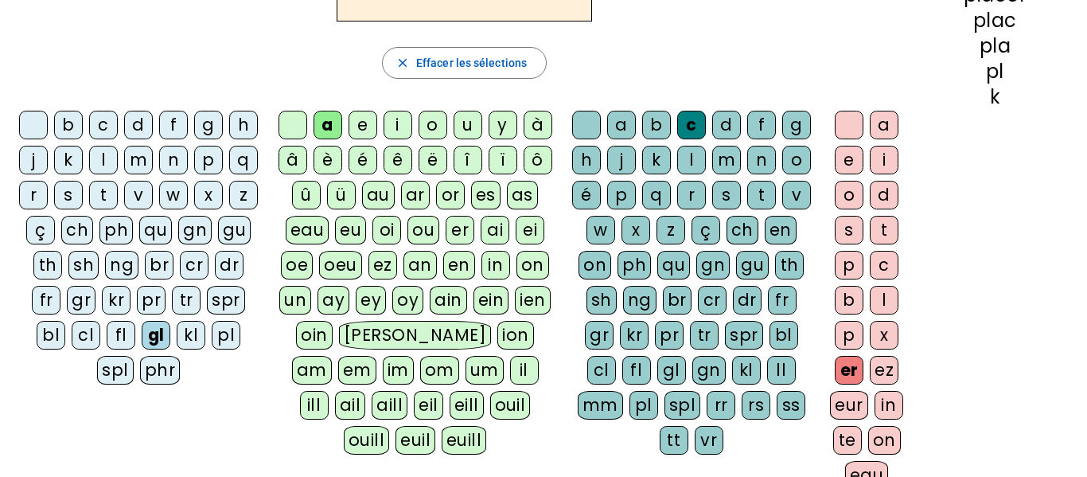
scroll to position [0, 0]
